Goal: Entertainment & Leisure: Consume media (video, audio)

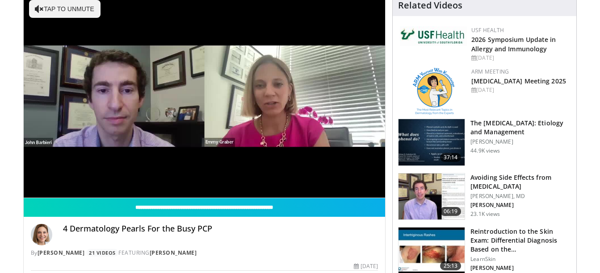
scroll to position [75, 0]
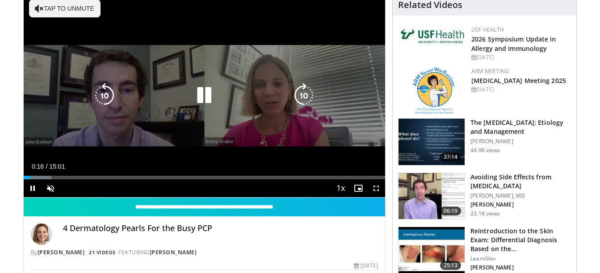
click at [206, 92] on icon "Video Player" at bounding box center [204, 95] width 25 height 25
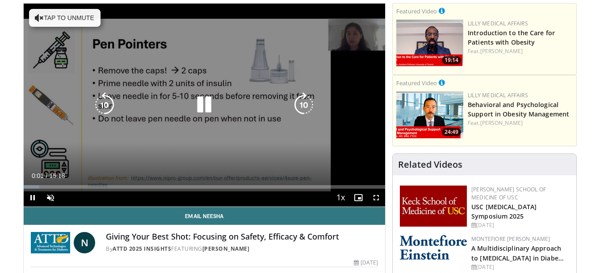
scroll to position [66, 0]
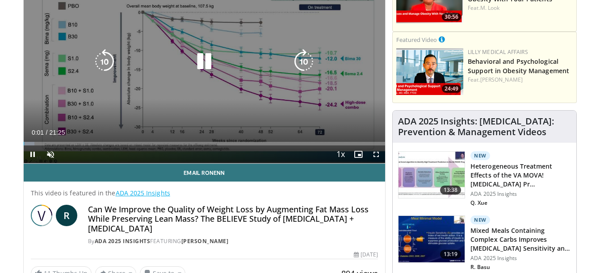
scroll to position [109, 0]
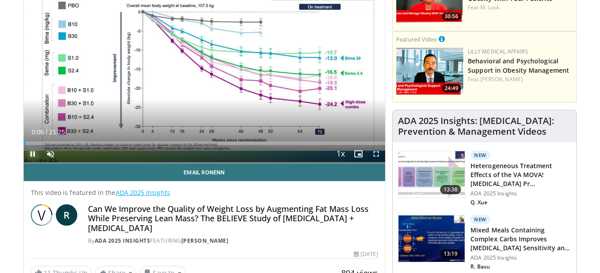
click at [29, 152] on span "Video Player" at bounding box center [33, 154] width 18 height 18
